Goal: Task Accomplishment & Management: Use online tool/utility

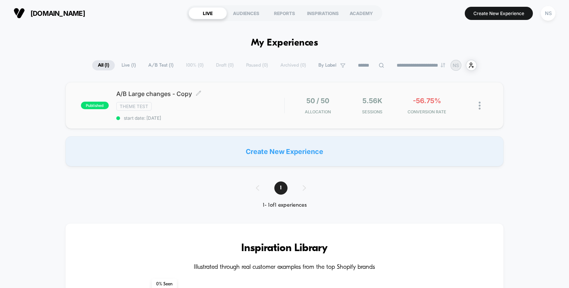
click at [187, 101] on div "A/B Large changes - Copy Click to edit experience details Click to edit experie…" at bounding box center [200, 105] width 168 height 31
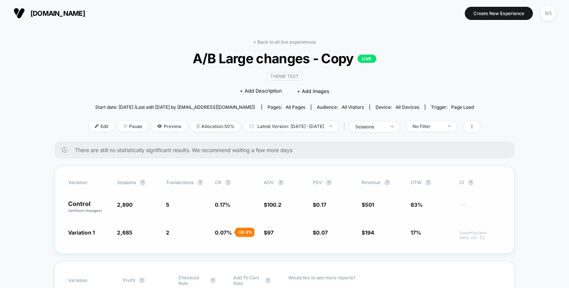
click at [188, 203] on span "5" at bounding box center [186, 207] width 41 height 13
click at [192, 204] on span "5" at bounding box center [186, 207] width 41 height 13
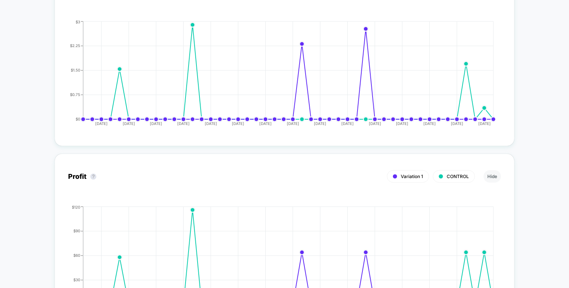
scroll to position [708, 0]
